Goal: Contribute content: Add original content to the website for others to see

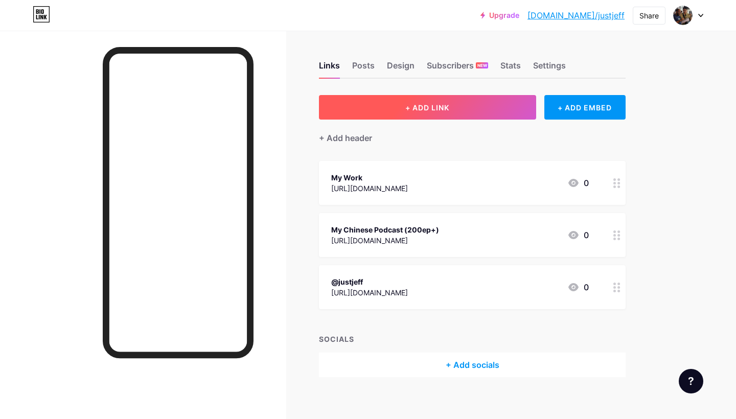
click at [443, 113] on button "+ ADD LINK" at bounding box center [427, 107] width 217 height 25
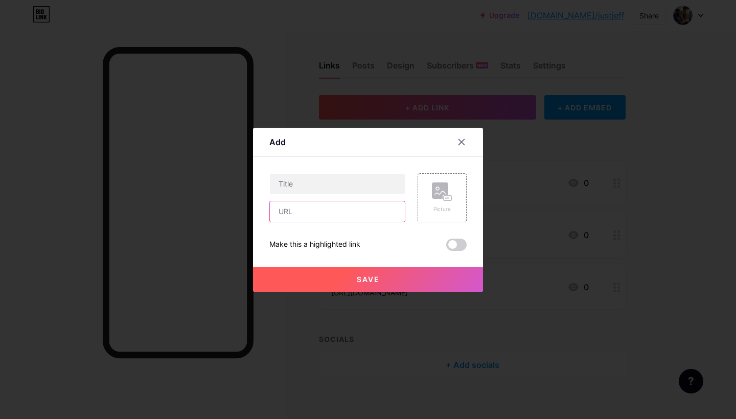
click at [324, 214] on input "text" at bounding box center [337, 211] width 135 height 20
paste input "[URL][DOMAIN_NAME]"
type input "[URL][DOMAIN_NAME]"
click at [320, 186] on input "text" at bounding box center [337, 184] width 135 height 20
type input "Music Work"
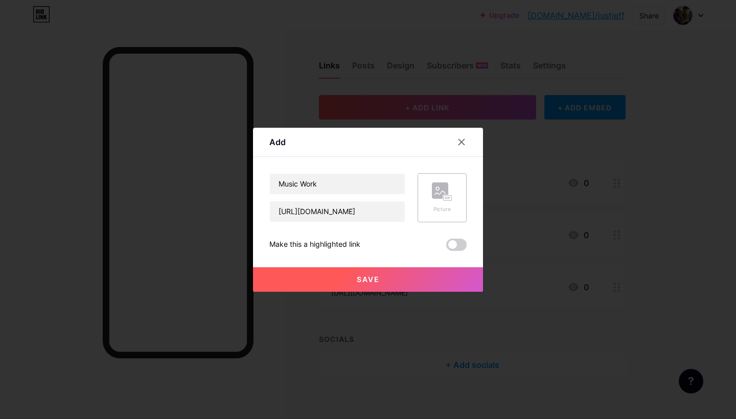
click at [452, 199] on rect at bounding box center [447, 197] width 8 height 5
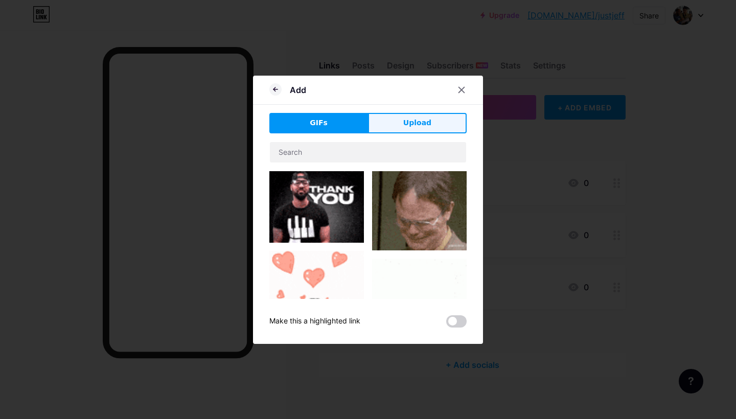
click at [425, 118] on span "Upload" at bounding box center [417, 122] width 28 height 11
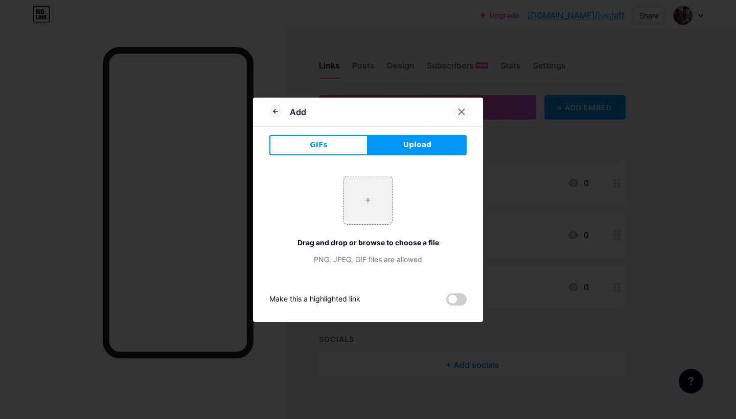
click at [459, 112] on icon at bounding box center [461, 112] width 8 height 8
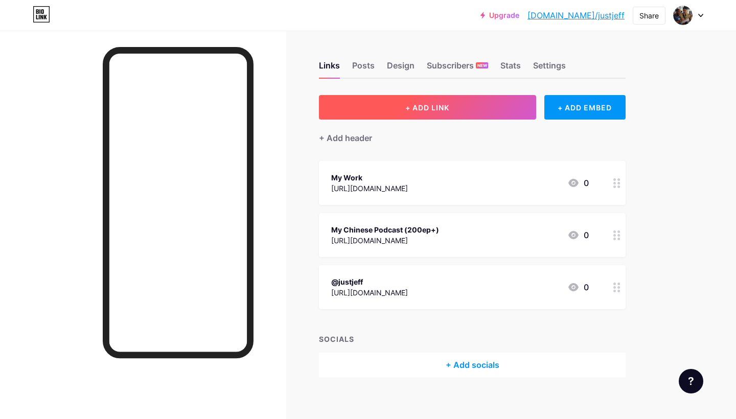
click at [464, 109] on button "+ ADD LINK" at bounding box center [427, 107] width 217 height 25
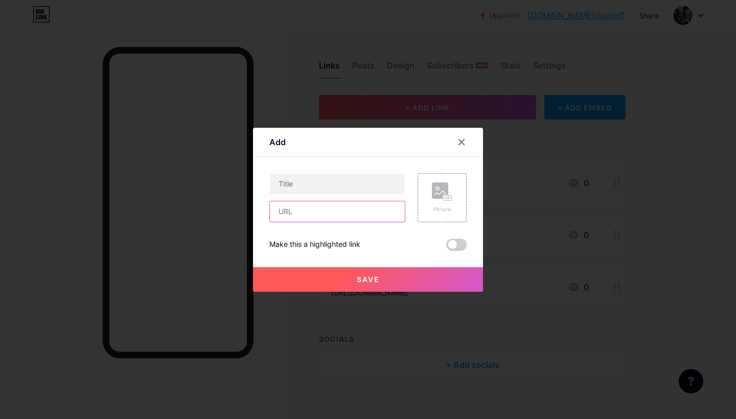
click at [344, 216] on input "text" at bounding box center [337, 211] width 135 height 20
paste input "[URL][DOMAIN_NAME]"
type input "[URL][DOMAIN_NAME]"
click at [332, 192] on input "text" at bounding box center [337, 184] width 135 height 20
type input "Music video Work"
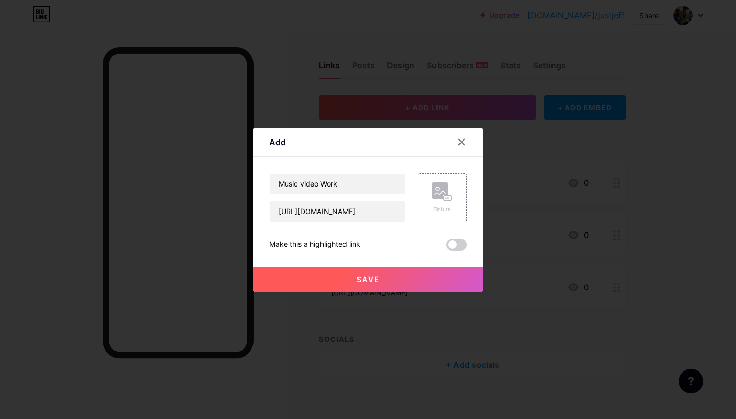
click at [378, 276] on span "Save" at bounding box center [368, 279] width 23 height 9
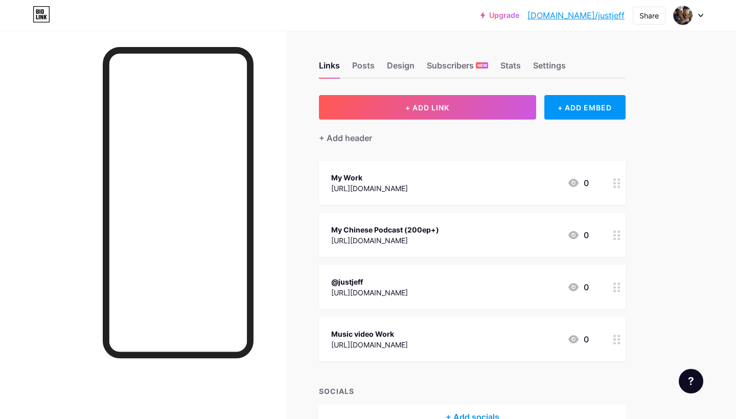
click at [377, 186] on div "[URL][DOMAIN_NAME]" at bounding box center [369, 188] width 77 height 11
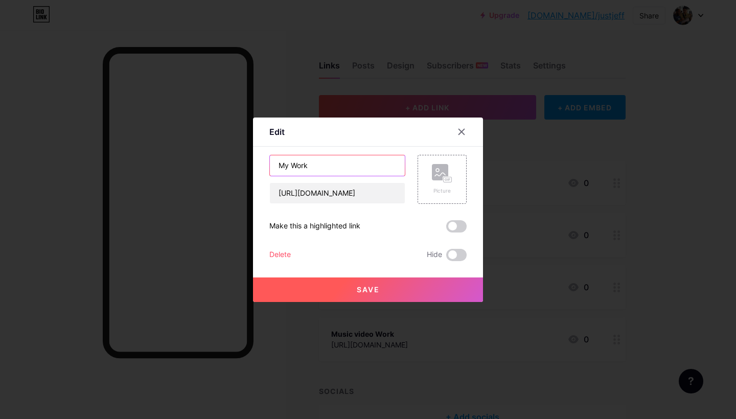
drag, startPoint x: 321, startPoint y: 167, endPoint x: 226, endPoint y: 162, distance: 94.6
click at [226, 162] on div "Edit Content YouTube Play YouTube video without leaving your page. ADD Vimeo Pl…" at bounding box center [368, 209] width 736 height 419
paste input "Showreel"
drag, startPoint x: 353, startPoint y: 167, endPoint x: 248, endPoint y: 158, distance: 106.1
click at [242, 158] on div "Edit Content YouTube Play YouTube video without leaving your page. ADD Vimeo Pl…" at bounding box center [368, 209] width 736 height 419
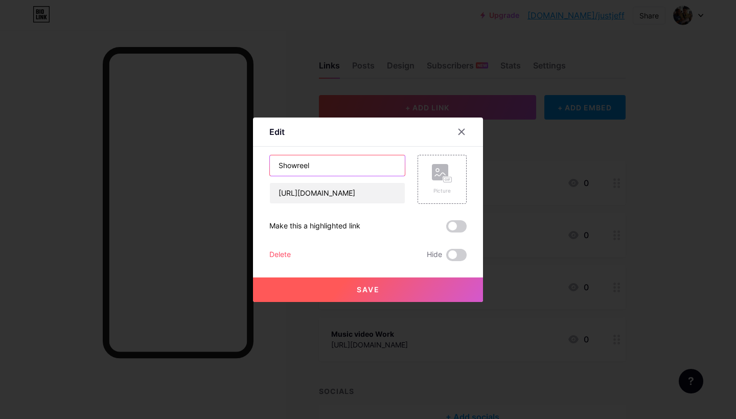
click at [325, 160] on input "Showreel" at bounding box center [337, 165] width 135 height 20
drag, startPoint x: 333, startPoint y: 163, endPoint x: 222, endPoint y: 146, distance: 112.2
click at [222, 146] on div "Edit Content YouTube Play YouTube video without leaving your page. ADD Vimeo Pl…" at bounding box center [368, 209] width 736 height 419
paste input "My Finest Work"
type input "My Finest Work"
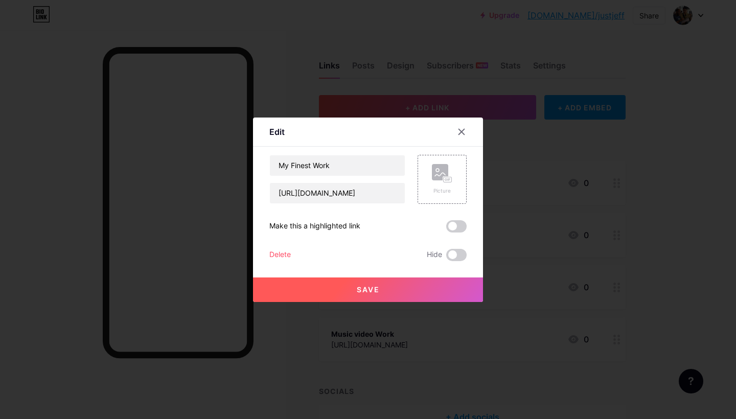
click at [405, 283] on button "Save" at bounding box center [368, 289] width 230 height 25
